Goal: Transaction & Acquisition: Purchase product/service

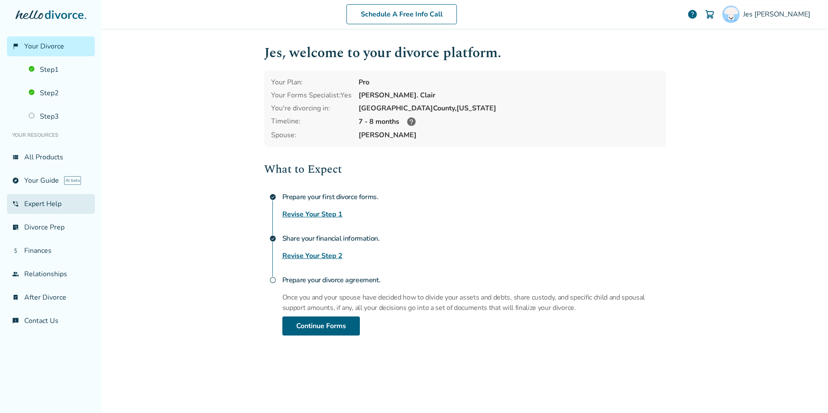
click at [42, 204] on link "phone_in_talk Expert Help" at bounding box center [51, 204] width 88 height 20
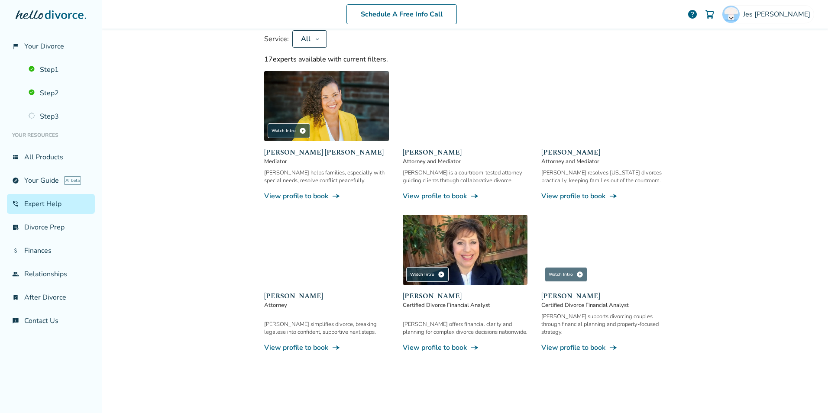
scroll to position [127, 0]
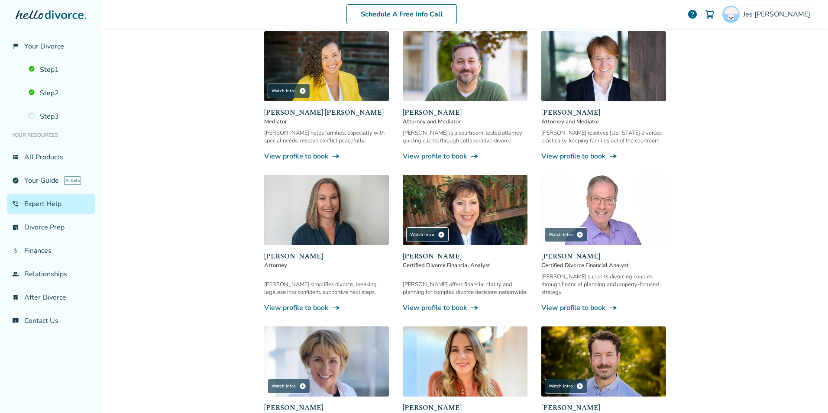
click at [329, 221] on img at bounding box center [326, 210] width 125 height 70
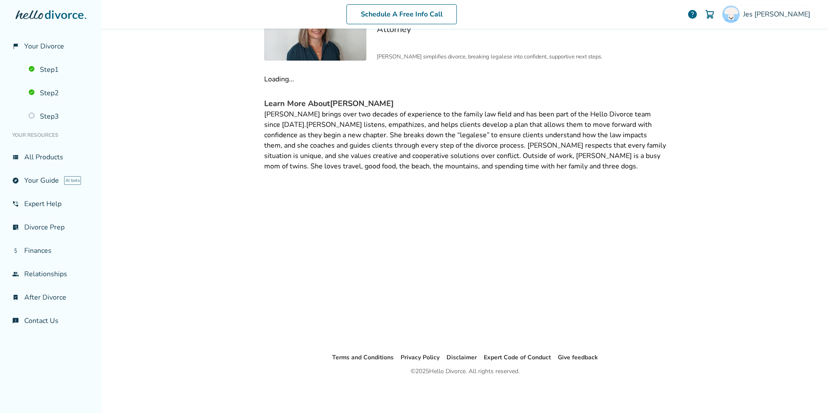
scroll to position [42, 0]
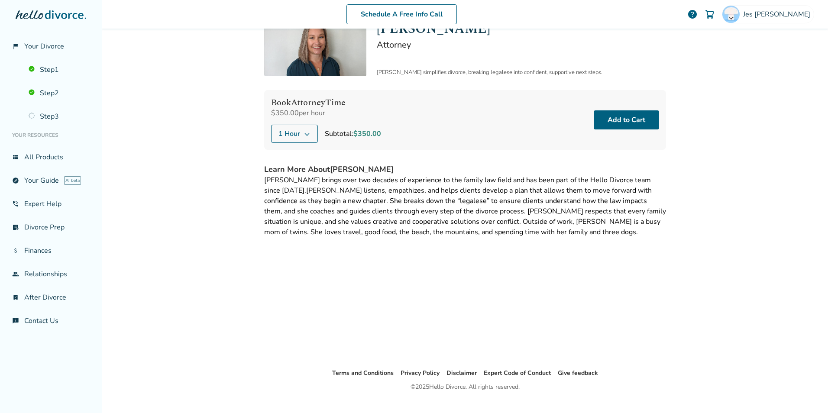
click at [297, 129] on button "1 Hour" at bounding box center [294, 134] width 47 height 18
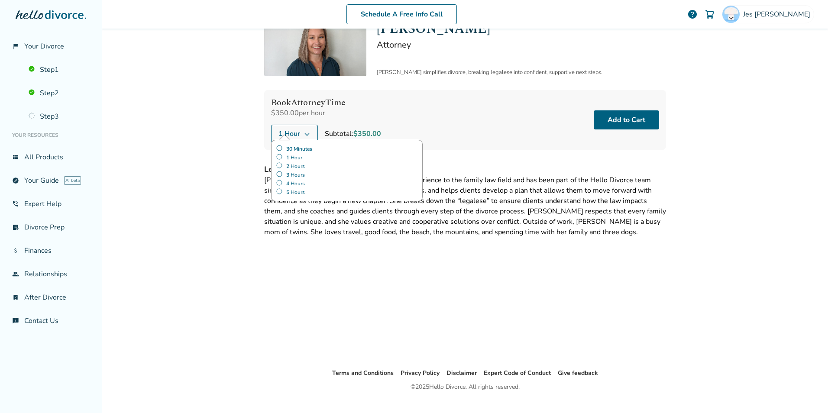
click at [310, 147] on label "30 Minutes" at bounding box center [347, 149] width 142 height 9
click at [631, 122] on button "Add to Cart" at bounding box center [625, 119] width 65 height 19
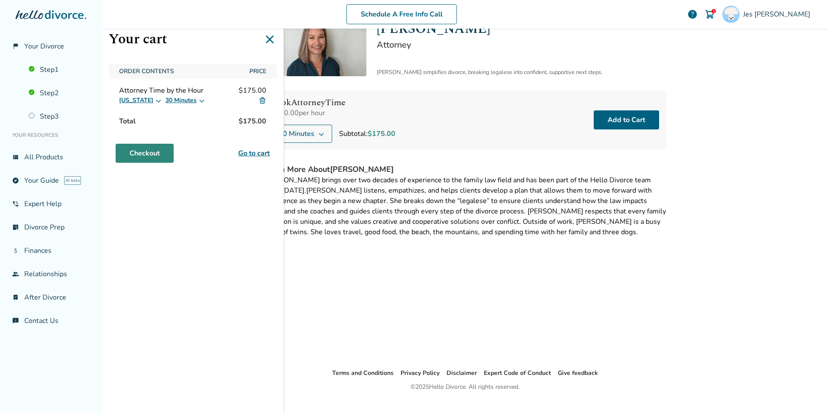
click at [139, 151] on link "Checkout" at bounding box center [145, 153] width 58 height 19
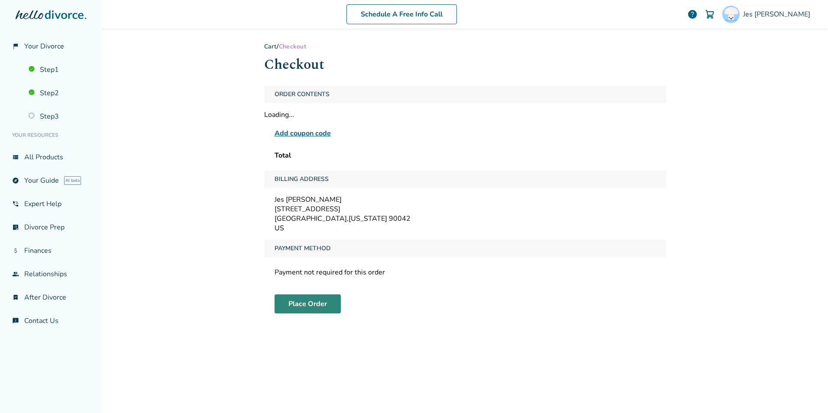
click at [304, 308] on button "Place Order" at bounding box center [307, 303] width 66 height 19
click at [762, 193] on div "Schedule A Free Info Call [PERSON_NAME] help Schedule A Free Call [PERSON_NAME]…" at bounding box center [465, 206] width 726 height 413
click at [493, 138] on div "Add coupon code" at bounding box center [464, 133] width 381 height 10
drag, startPoint x: 566, startPoint y: 257, endPoint x: 503, endPoint y: 279, distance: 66.9
click at [566, 257] on div "Payment Method" at bounding box center [465, 248] width 402 height 17
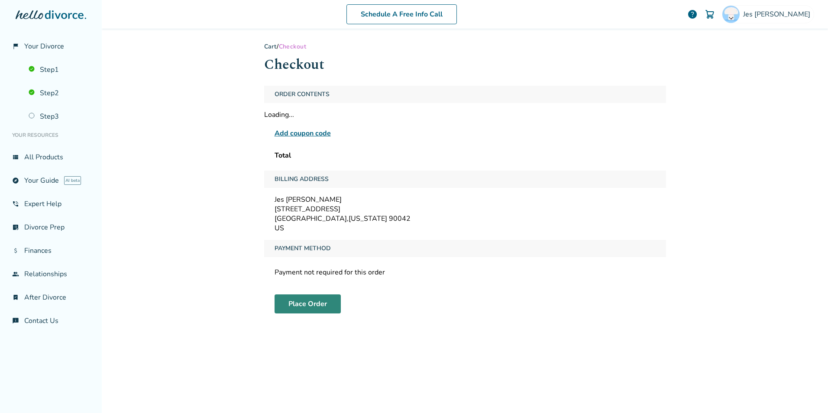
click at [296, 300] on button "Place Order" at bounding box center [307, 303] width 66 height 19
click at [556, 161] on div "Total" at bounding box center [465, 155] width 402 height 16
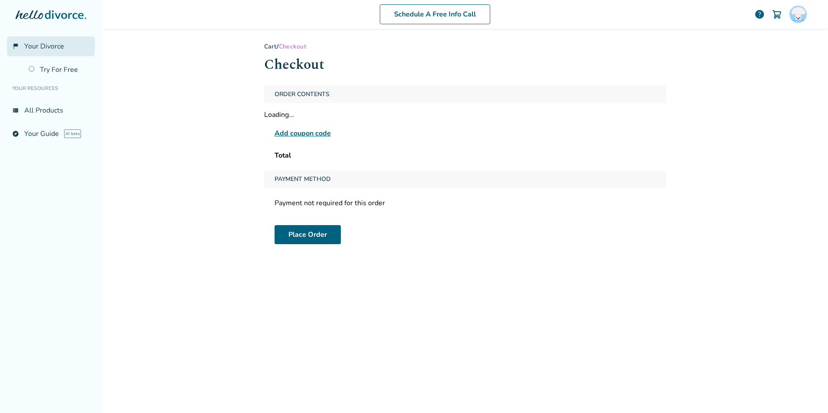
click at [44, 49] on span "Your Divorce" at bounding box center [44, 47] width 40 height 10
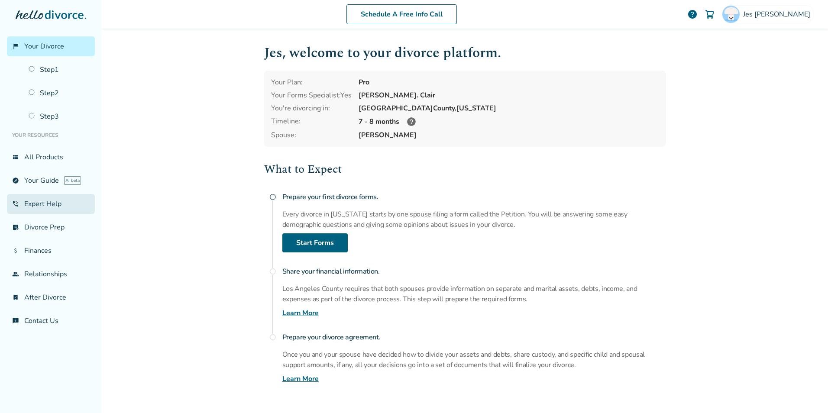
click at [23, 204] on link "phone_in_talk Expert Help" at bounding box center [51, 204] width 88 height 20
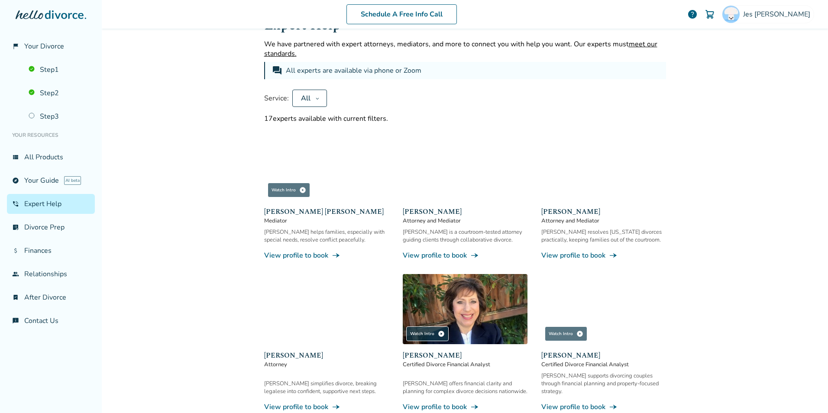
scroll to position [28, 0]
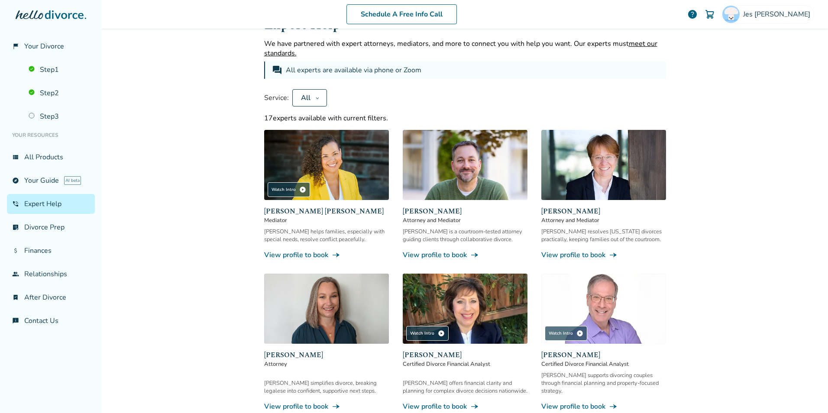
click at [315, 100] on icon at bounding box center [317, 97] width 4 height 7
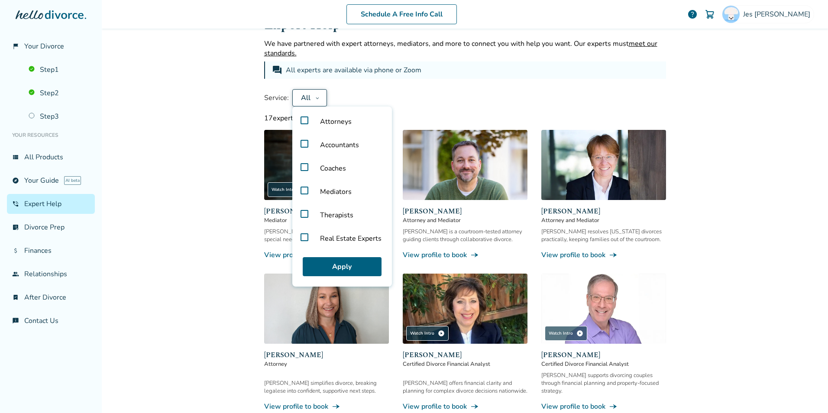
click at [296, 124] on label "Attorneys" at bounding box center [342, 121] width 93 height 23
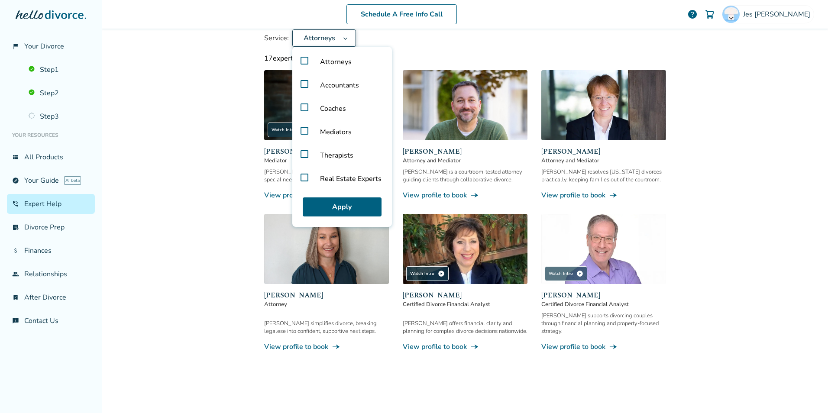
scroll to position [93, 0]
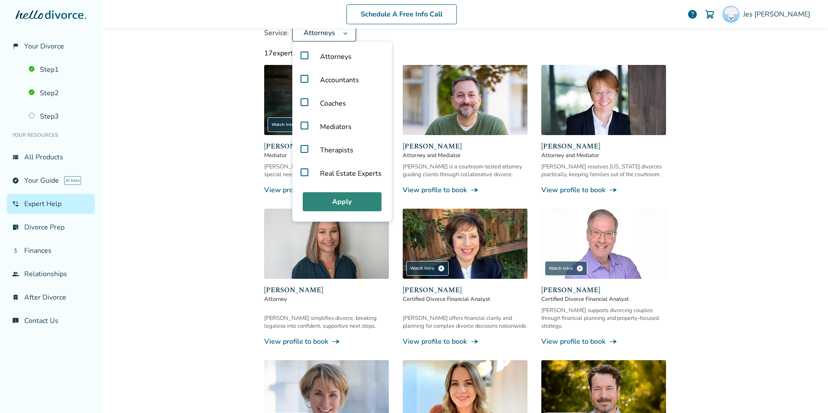
click at [339, 201] on button "Apply" at bounding box center [342, 201] width 79 height 19
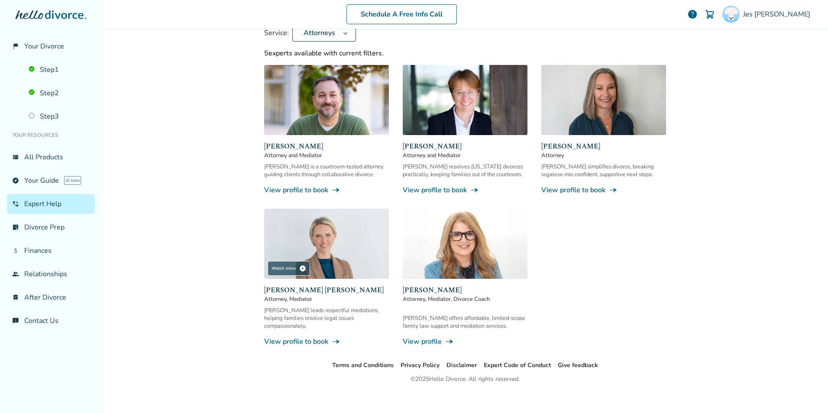
click at [567, 192] on link "View profile to book line_end_arrow_notch" at bounding box center [603, 190] width 125 height 10
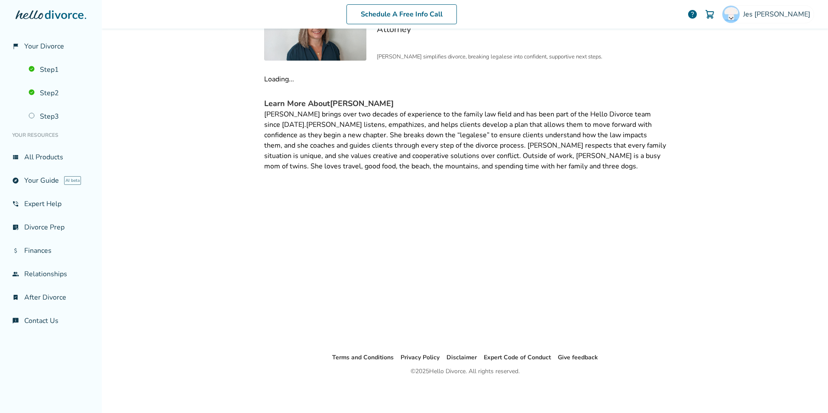
scroll to position [42, 0]
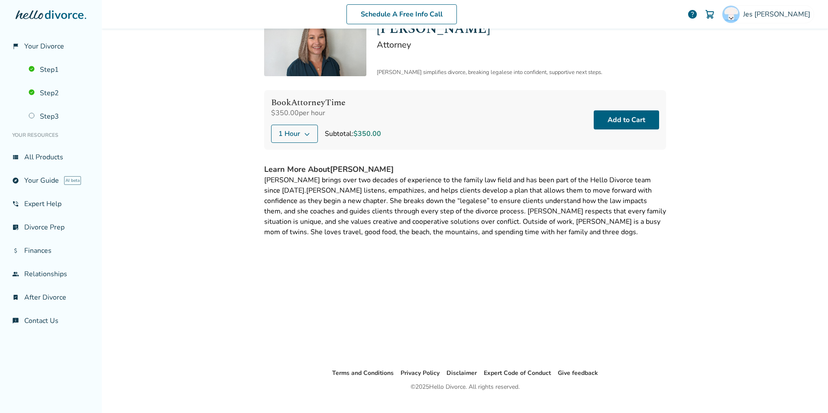
click at [319, 123] on div "Book Attorney Time $350.00 per hour 1 Hour Subtotal: $350.00" at bounding box center [326, 120] width 110 height 46
click at [309, 131] on button "1 Hour" at bounding box center [294, 134] width 47 height 18
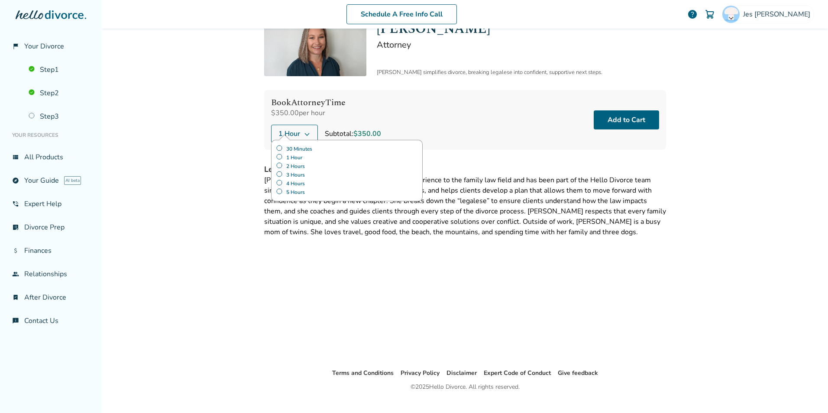
click at [302, 151] on label "30 Minutes" at bounding box center [347, 149] width 142 height 9
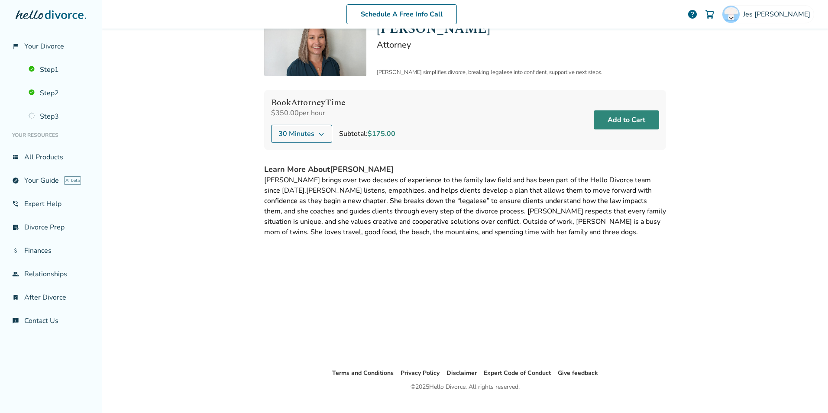
click at [629, 114] on button "Add to Cart" at bounding box center [625, 119] width 65 height 19
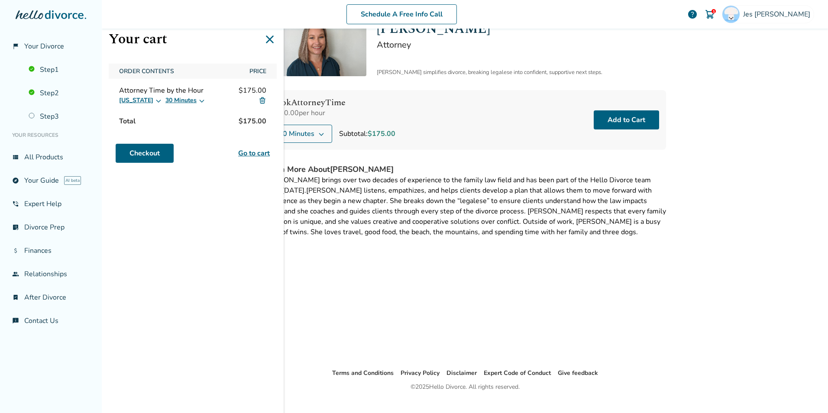
click at [261, 157] on link "Go to cart" at bounding box center [254, 153] width 32 height 10
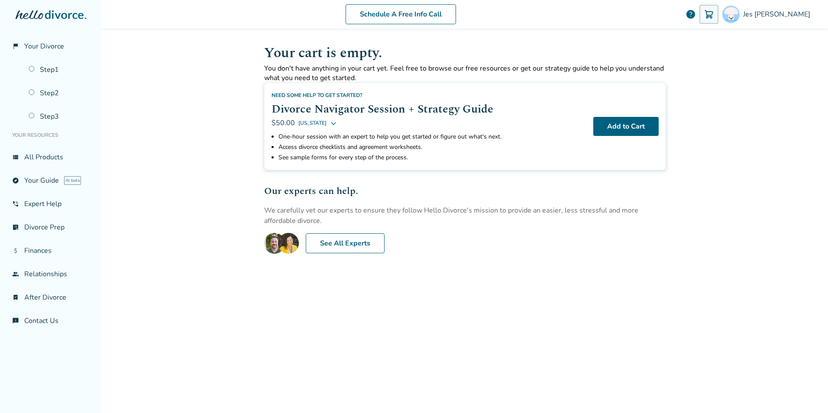
click at [76, 19] on div at bounding box center [51, 23] width 88 height 26
click at [68, 4] on div "flag_2 Your Divorce Step 1 Step 2 Step 3 Your Resources view_list All Products …" at bounding box center [51, 206] width 102 height 413
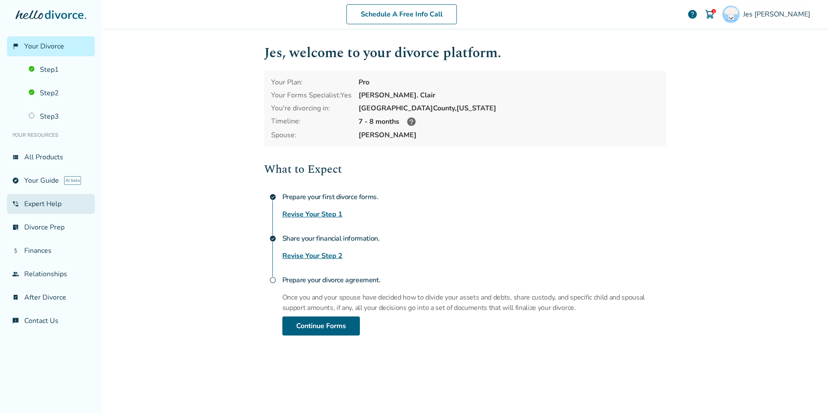
click at [29, 203] on link "phone_in_talk Expert Help" at bounding box center [51, 204] width 88 height 20
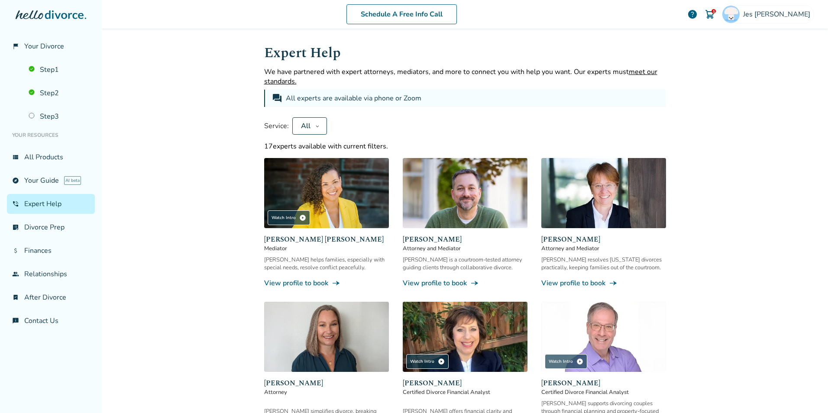
click at [319, 332] on img at bounding box center [326, 337] width 125 height 70
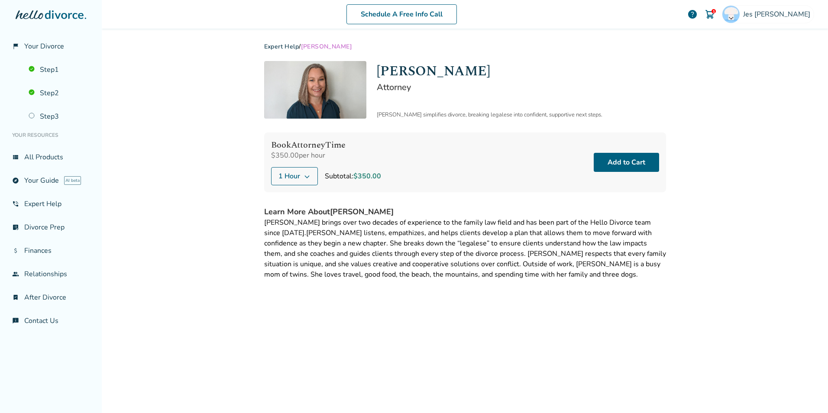
click at [300, 180] on button "1 Hour" at bounding box center [294, 176] width 47 height 18
click at [715, 13] on img at bounding box center [709, 14] width 10 height 10
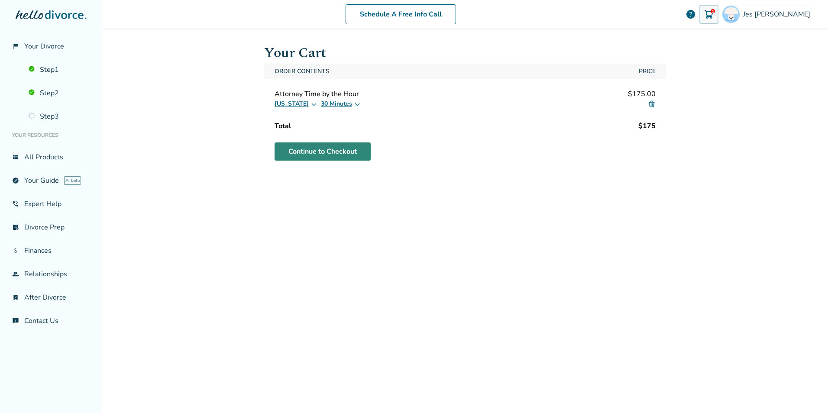
click at [335, 151] on link "Continue to Checkout" at bounding box center [322, 151] width 96 height 18
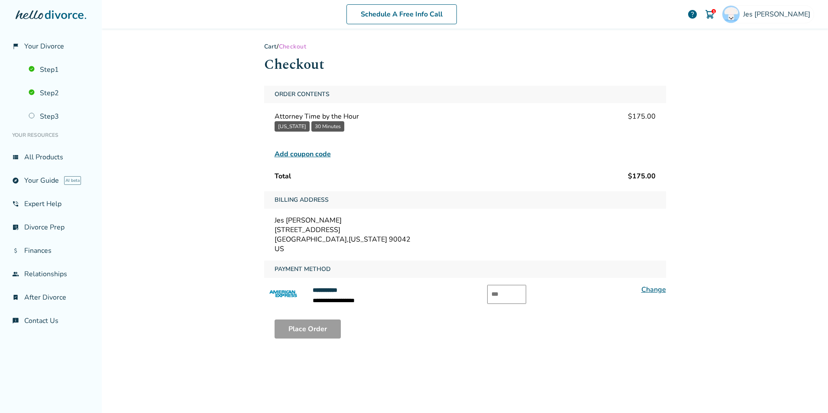
click at [493, 293] on input "text" at bounding box center [506, 294] width 39 height 19
type input "****"
click at [321, 338] on button "Place Order" at bounding box center [307, 328] width 66 height 19
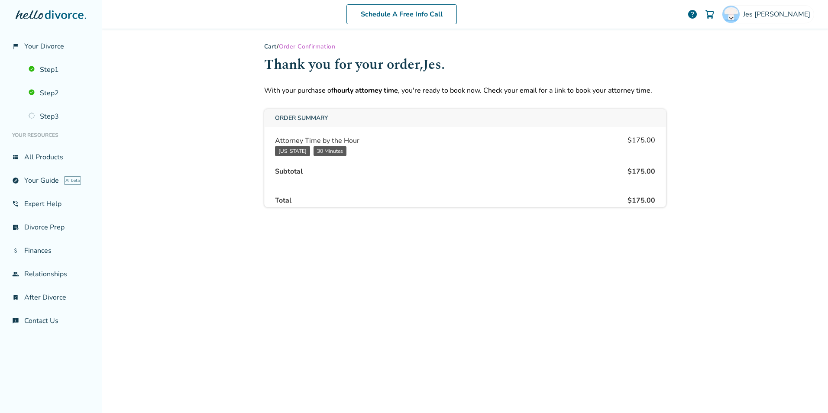
click at [624, 276] on div "Cart / Order Confirmation Thank you for your order, Jes . With your purchase of…" at bounding box center [464, 220] width 415 height 382
click at [42, 318] on link "chat_info Contact Us" at bounding box center [51, 321] width 88 height 20
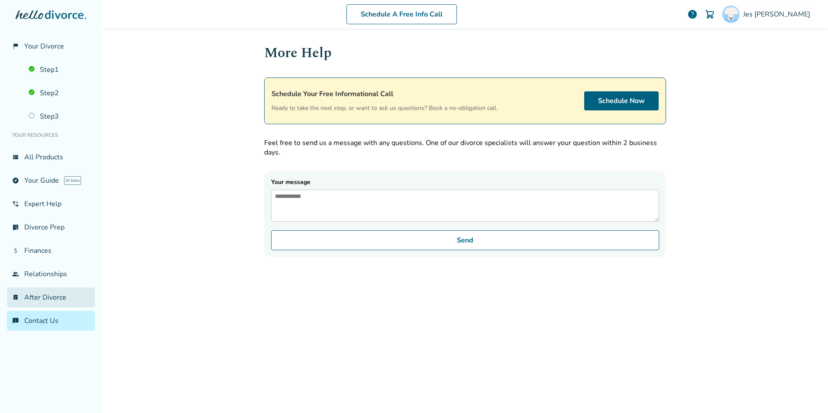
click at [43, 302] on link "bookmark_check After Divorce" at bounding box center [51, 297] width 88 height 20
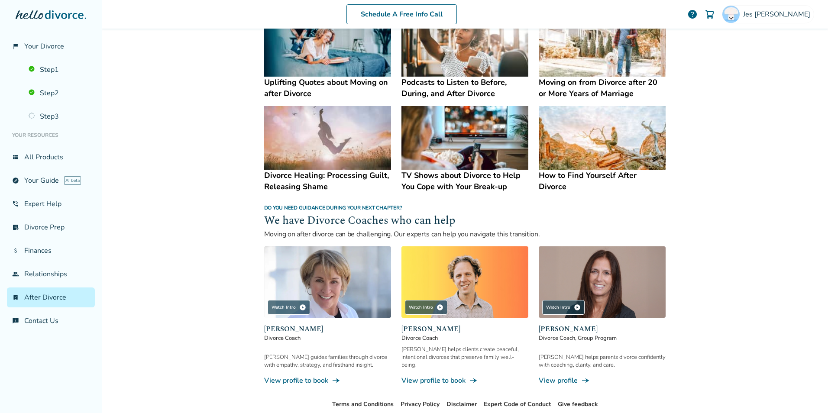
scroll to position [651, 0]
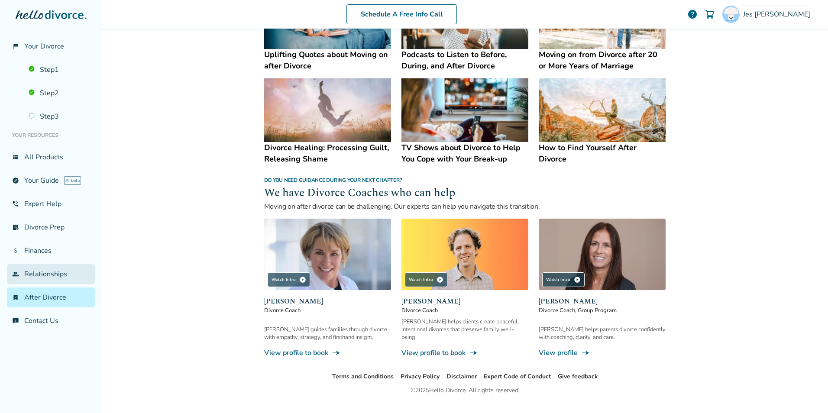
click at [37, 278] on link "group Relationships" at bounding box center [51, 274] width 88 height 20
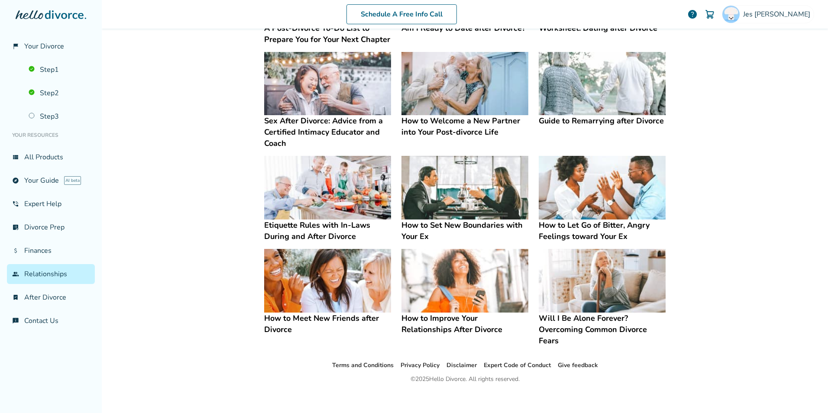
scroll to position [145, 0]
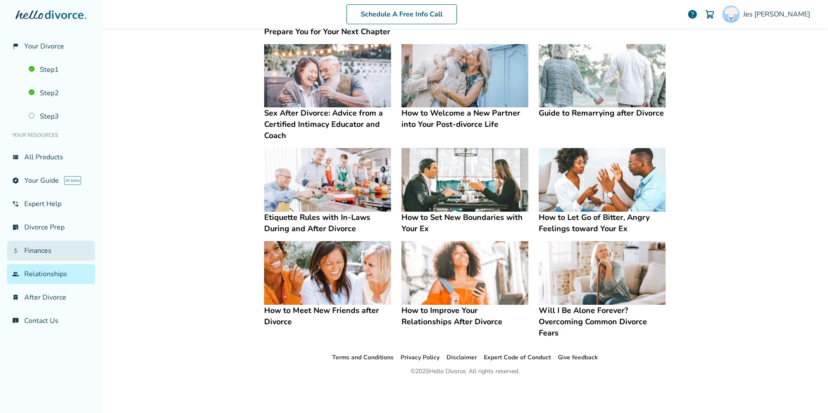
click at [25, 250] on link "attach_money Finances" at bounding box center [51, 251] width 88 height 20
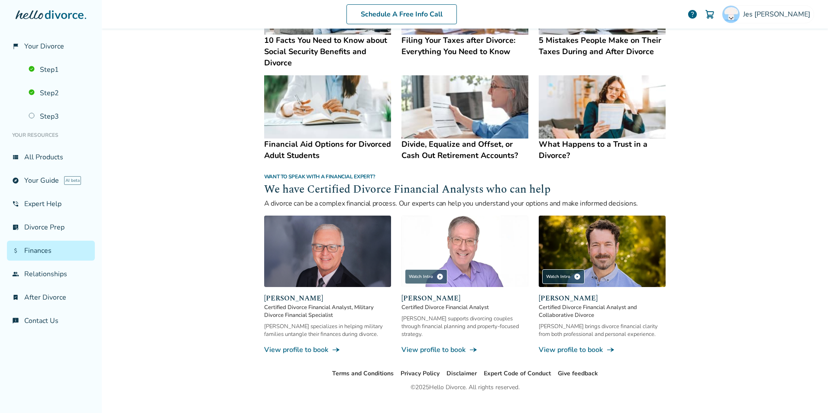
scroll to position [452, 0]
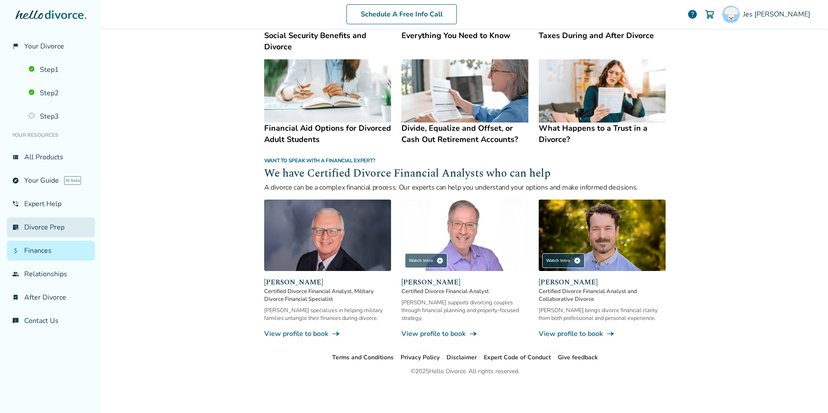
click at [59, 227] on link "list_alt_check Divorce Prep" at bounding box center [51, 227] width 88 height 20
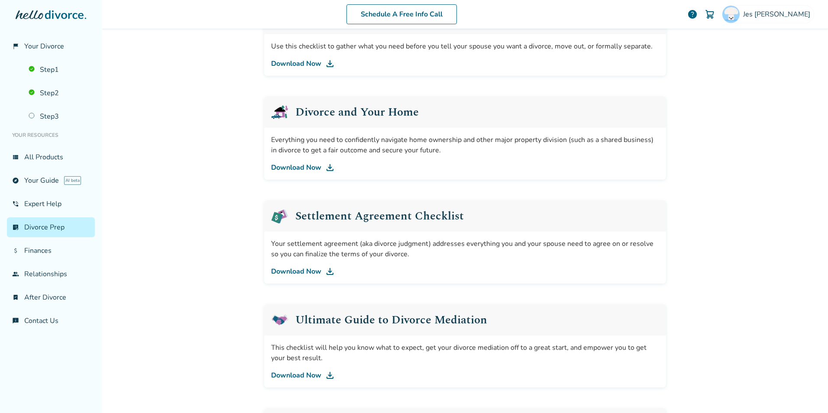
scroll to position [434, 0]
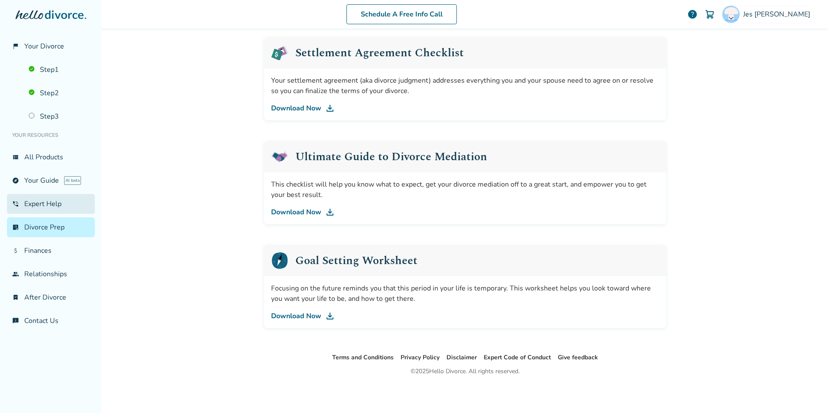
click at [28, 200] on link "phone_in_talk Expert Help" at bounding box center [51, 204] width 88 height 20
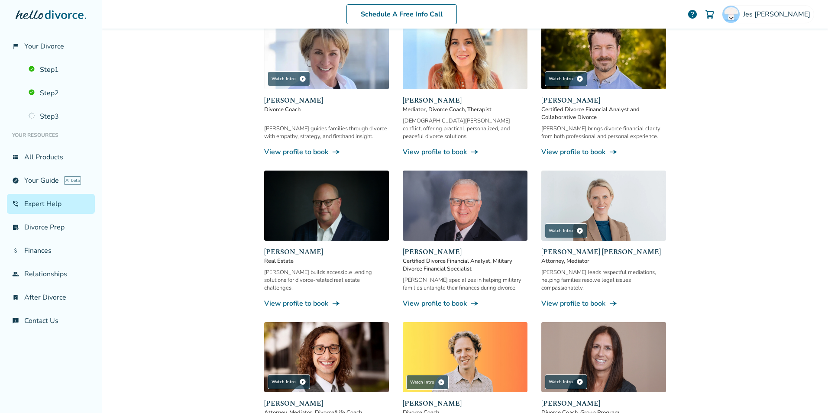
scroll to position [42, 0]
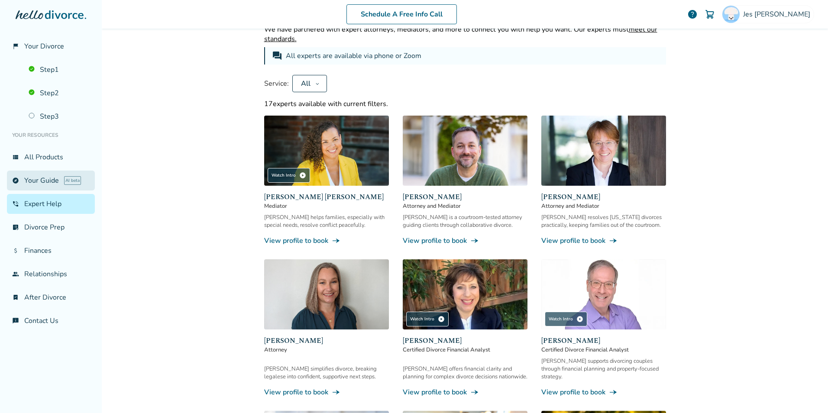
click at [21, 175] on link "explore Your Guide AI beta" at bounding box center [51, 181] width 88 height 20
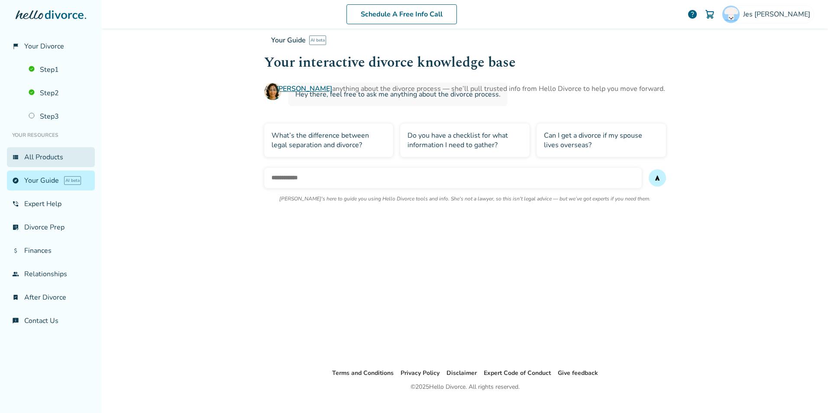
click at [46, 155] on link "view_list All Products" at bounding box center [51, 157] width 88 height 20
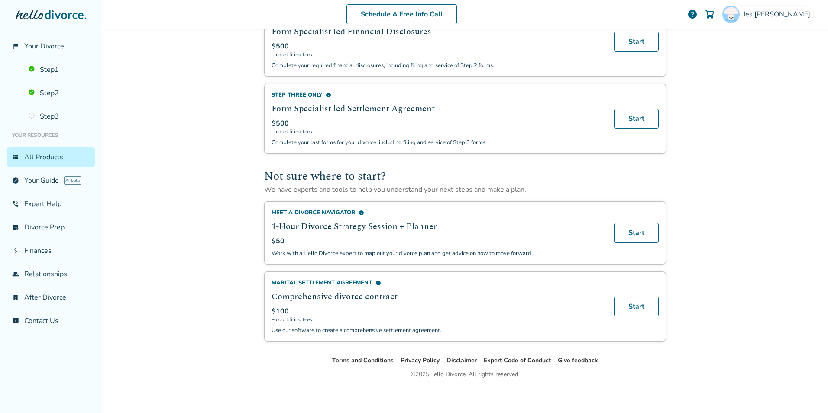
scroll to position [453, 0]
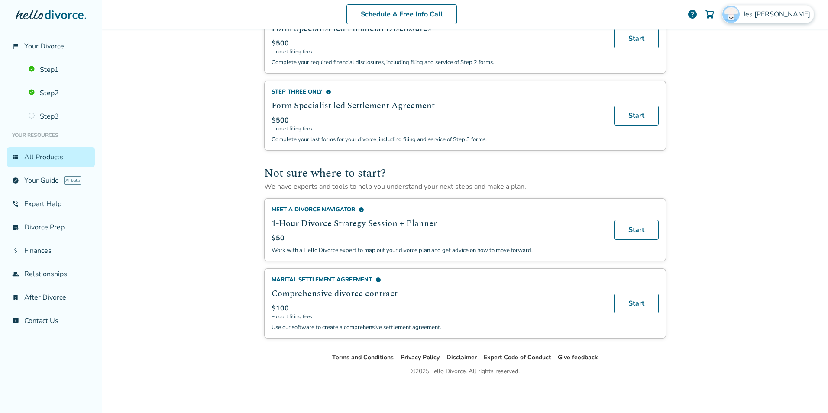
click at [791, 11] on span "[PERSON_NAME]" at bounding box center [778, 15] width 71 height 10
click at [724, 68] on link "Profile" at bounding box center [722, 75] width 21 height 16
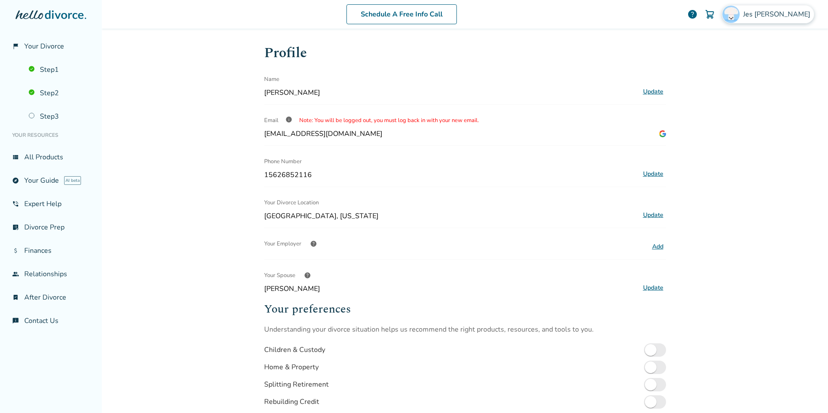
click at [783, 17] on span "[PERSON_NAME]" at bounding box center [778, 15] width 71 height 10
click at [722, 67] on link "Profile" at bounding box center [722, 75] width 21 height 16
click at [722, 111] on link "Payments" at bounding box center [728, 114] width 32 height 16
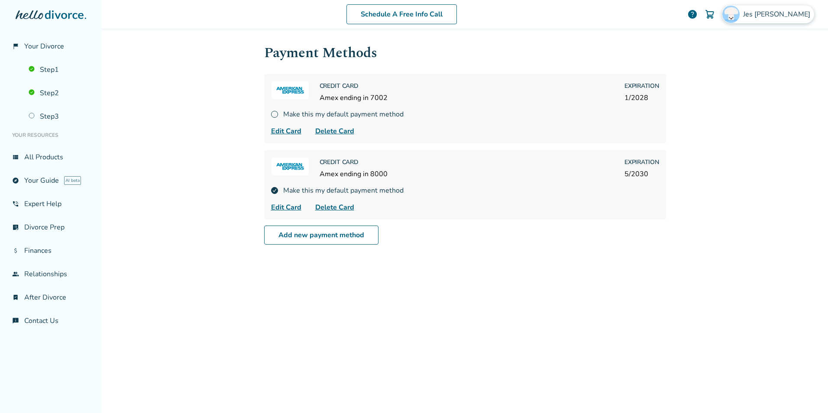
click at [770, 15] on span "[PERSON_NAME]" at bounding box center [778, 15] width 71 height 10
click at [758, 242] on div "Schedule A Free Info Call Jes Schmitzberger help Schedule A Free Call Jes Schmi…" at bounding box center [465, 206] width 726 height 413
click at [343, 130] on span "Delete Card" at bounding box center [334, 131] width 39 height 10
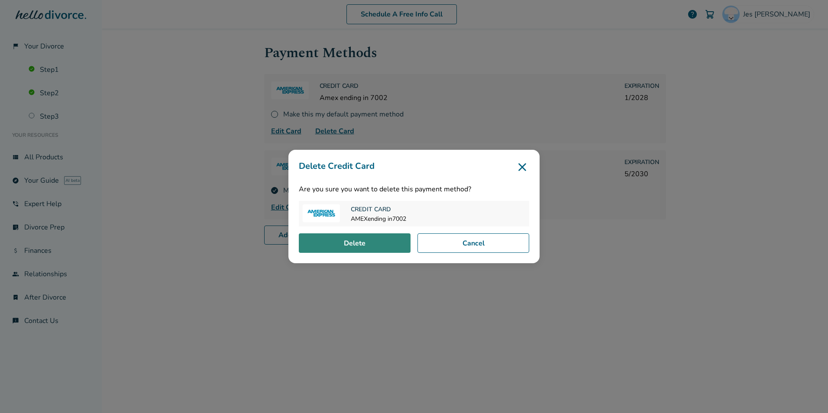
click at [367, 245] on button "Delete" at bounding box center [355, 243] width 112 height 20
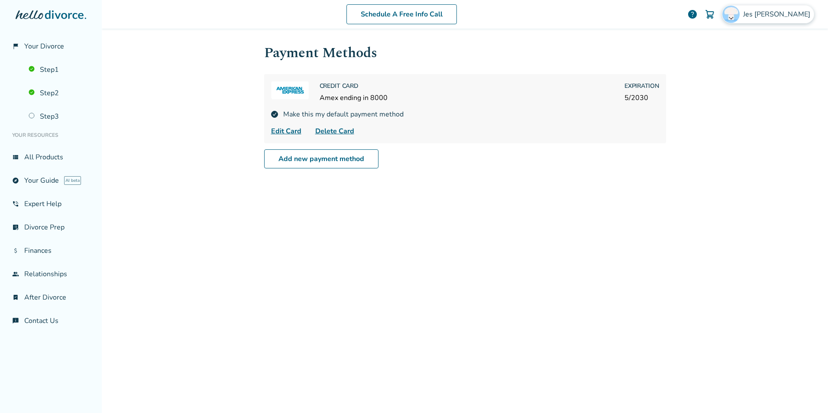
click at [804, 16] on span "[PERSON_NAME]" at bounding box center [778, 15] width 71 height 10
click at [722, 89] on link "Orders" at bounding box center [723, 95] width 22 height 16
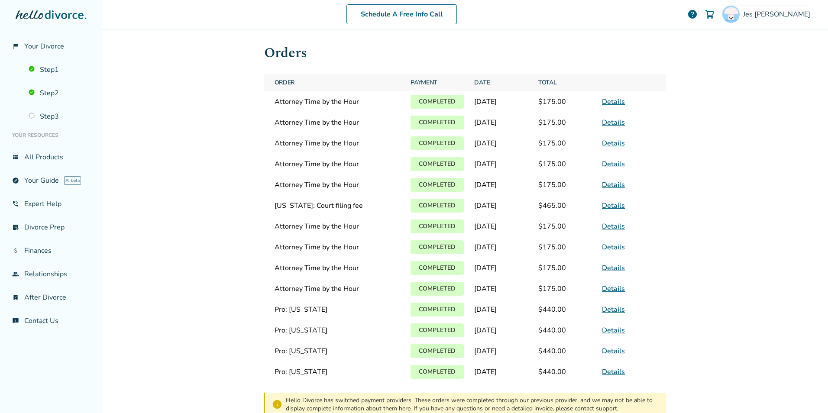
click at [609, 103] on link "Details" at bounding box center [613, 102] width 23 height 10
